Goal: Use online tool/utility: Utilize a website feature to perform a specific function

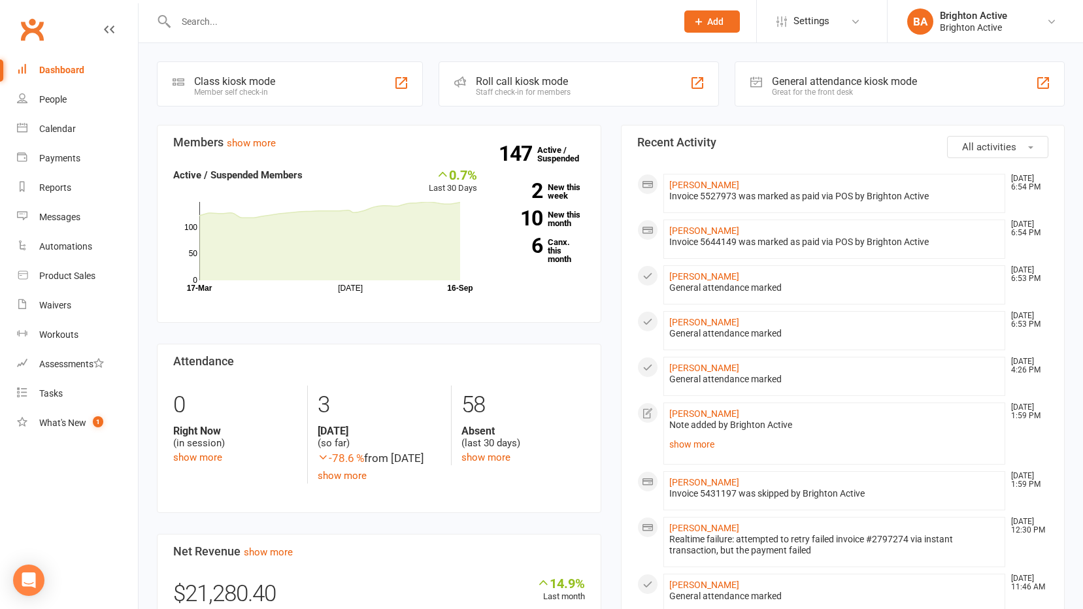
click at [756, 93] on div "General attendance kiosk mode Great for the front desk" at bounding box center [899, 83] width 330 height 45
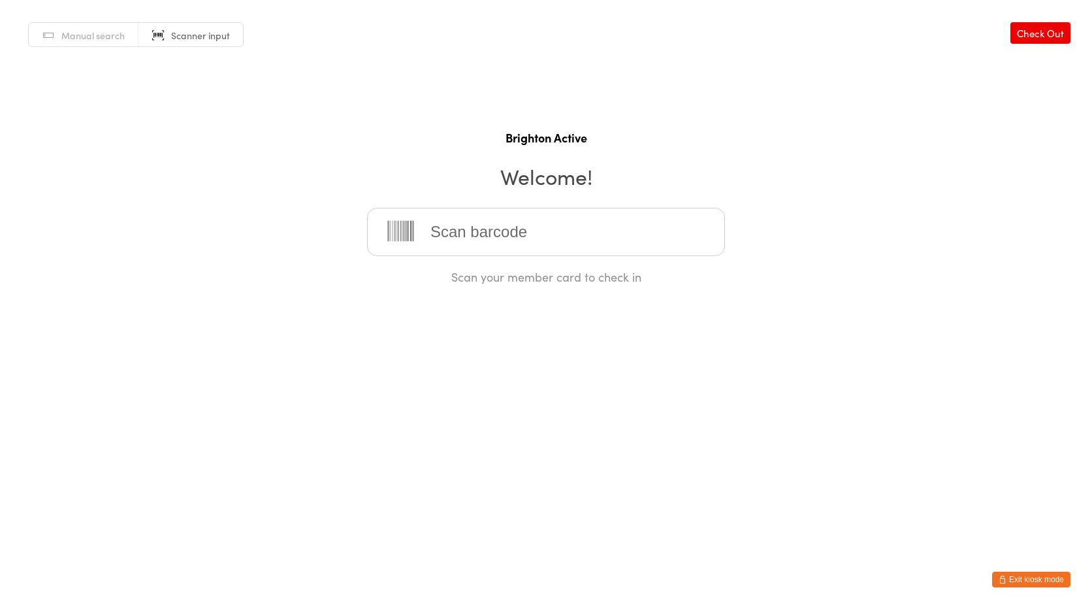
click at [1023, 574] on button "Exit kiosk mode" at bounding box center [1031, 580] width 78 height 16
